Goal: Task Accomplishment & Management: Use online tool/utility

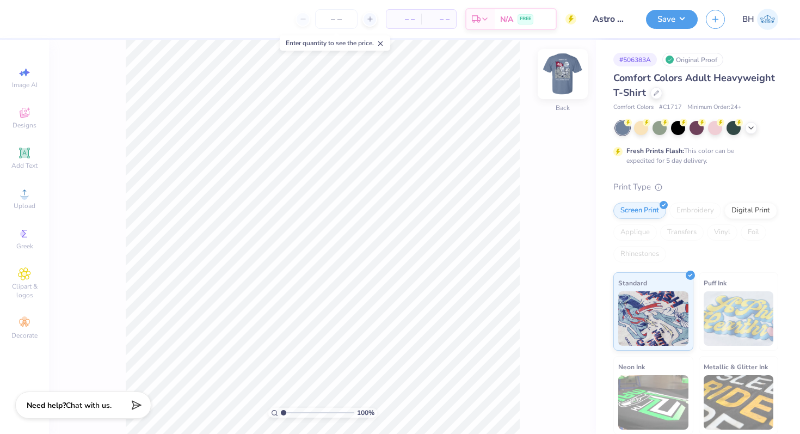
click at [565, 81] on img at bounding box center [563, 74] width 44 height 44
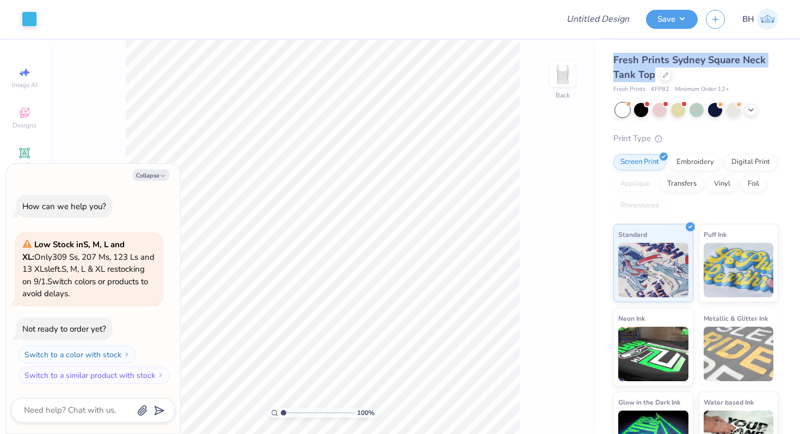
drag, startPoint x: 615, startPoint y: 61, endPoint x: 659, endPoint y: 78, distance: 46.9
click at [659, 78] on div "Fresh Prints Sydney Square Neck Tank Top" at bounding box center [695, 67] width 165 height 29
copy span "Fresh Prints Sydney Square Neck Tank Top"
type textarea "x"
